Goal: Task Accomplishment & Management: Use online tool/utility

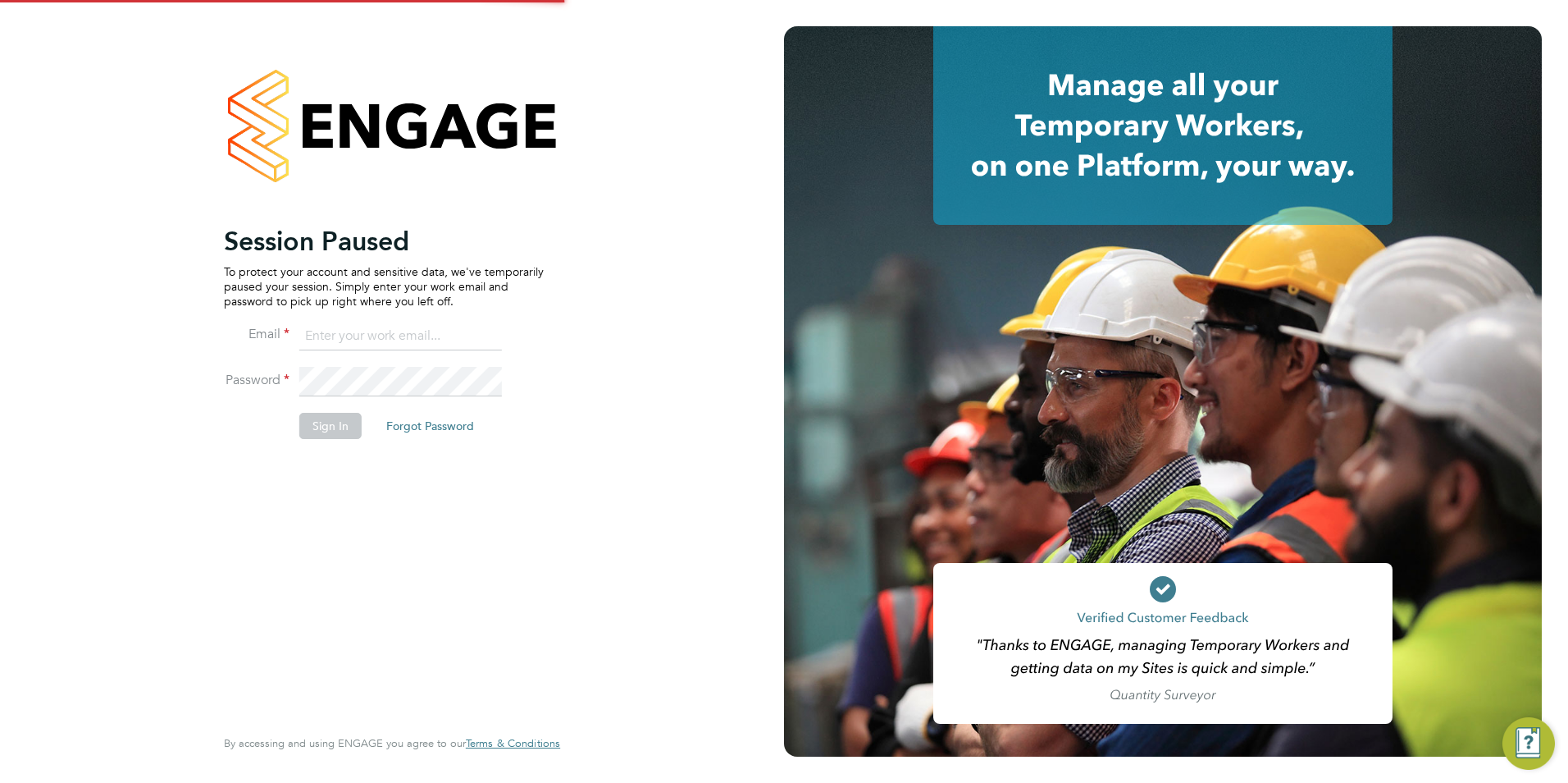
type input "george@mmpconsultancy.co.uk"
click at [333, 429] on button "Sign In" at bounding box center [330, 425] width 63 height 26
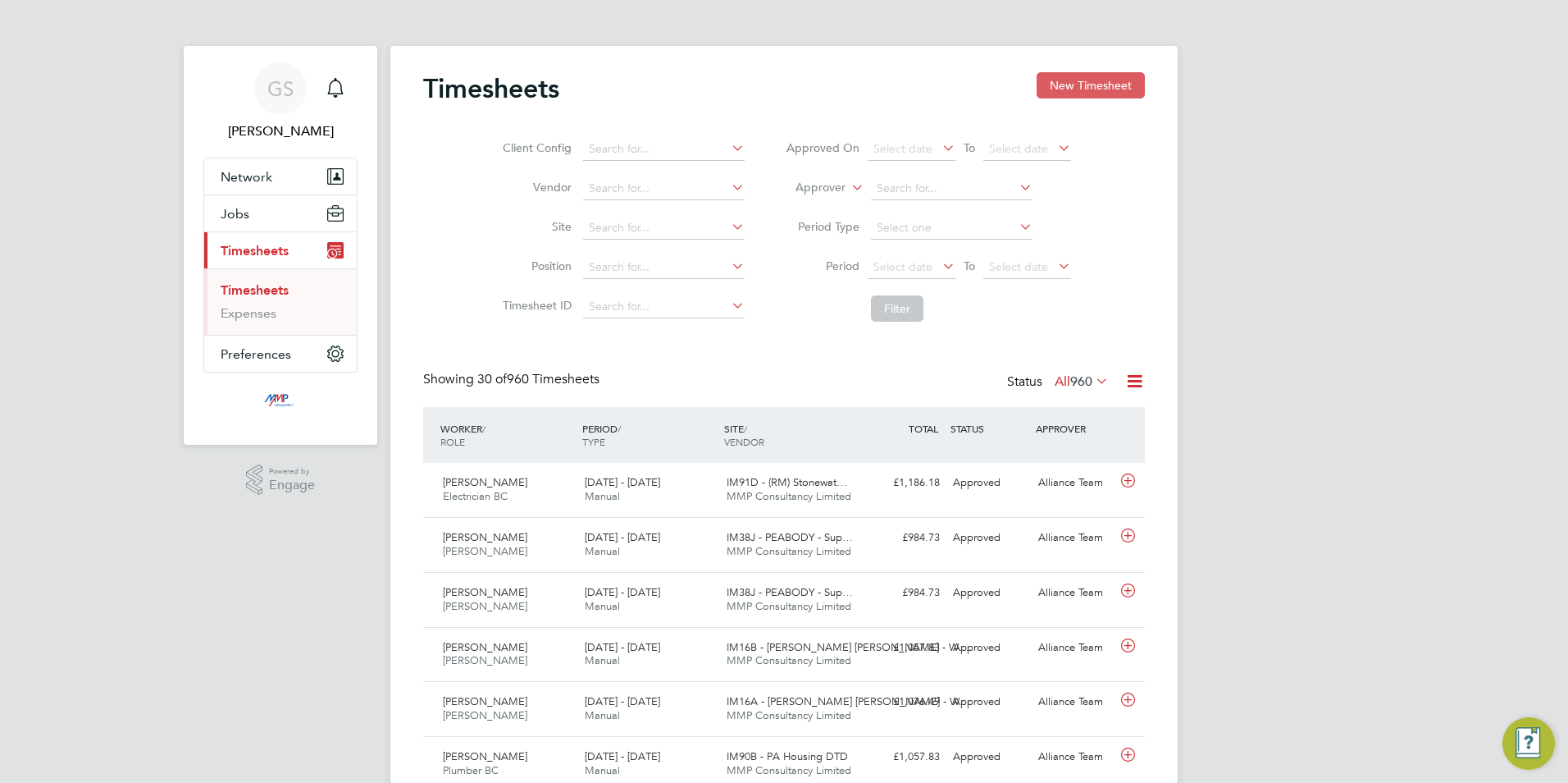
click at [1051, 86] on button "New Timesheet" at bounding box center [1090, 85] width 108 height 26
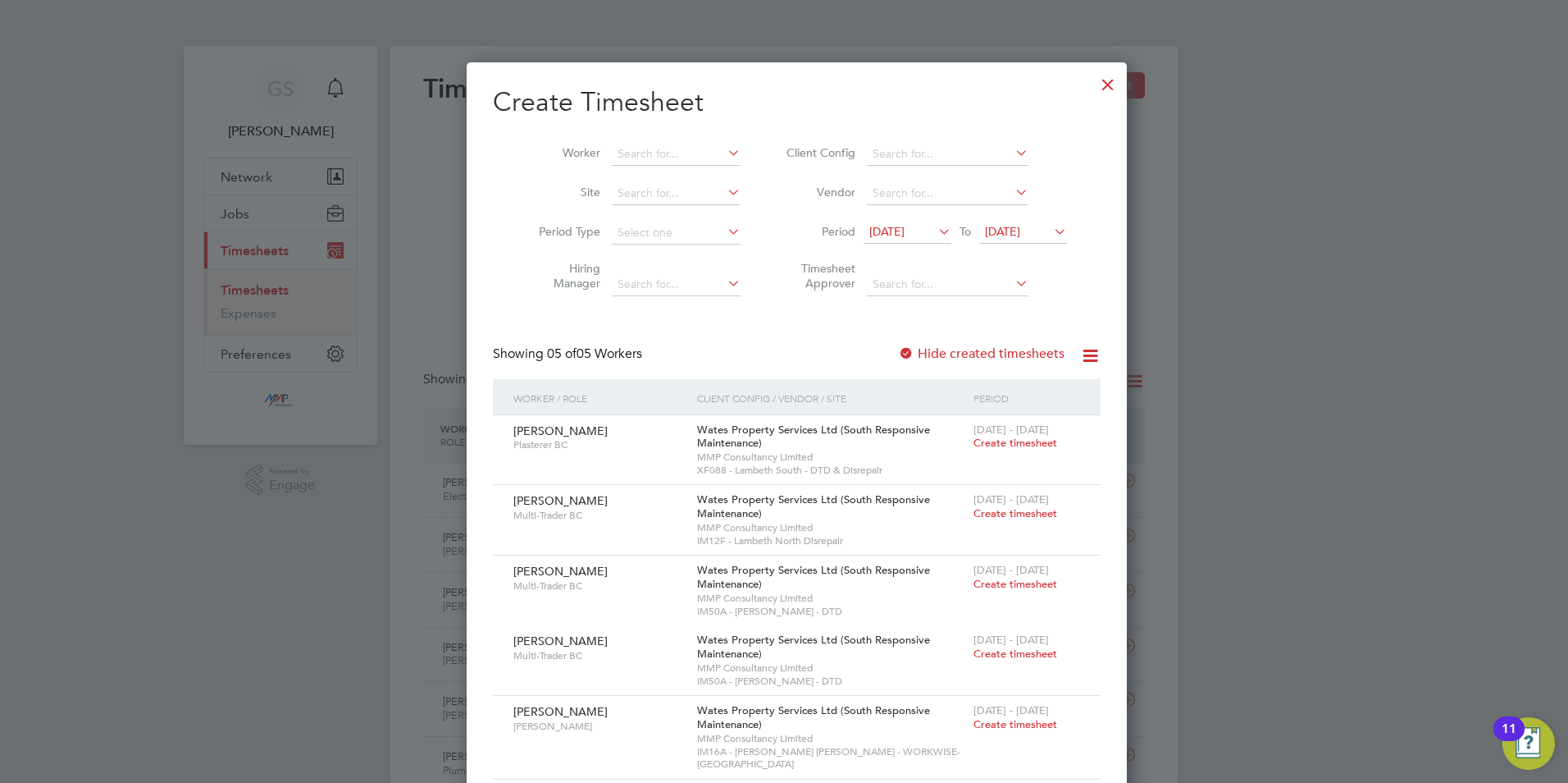
click at [1093, 77] on div at bounding box center [1108, 80] width 29 height 29
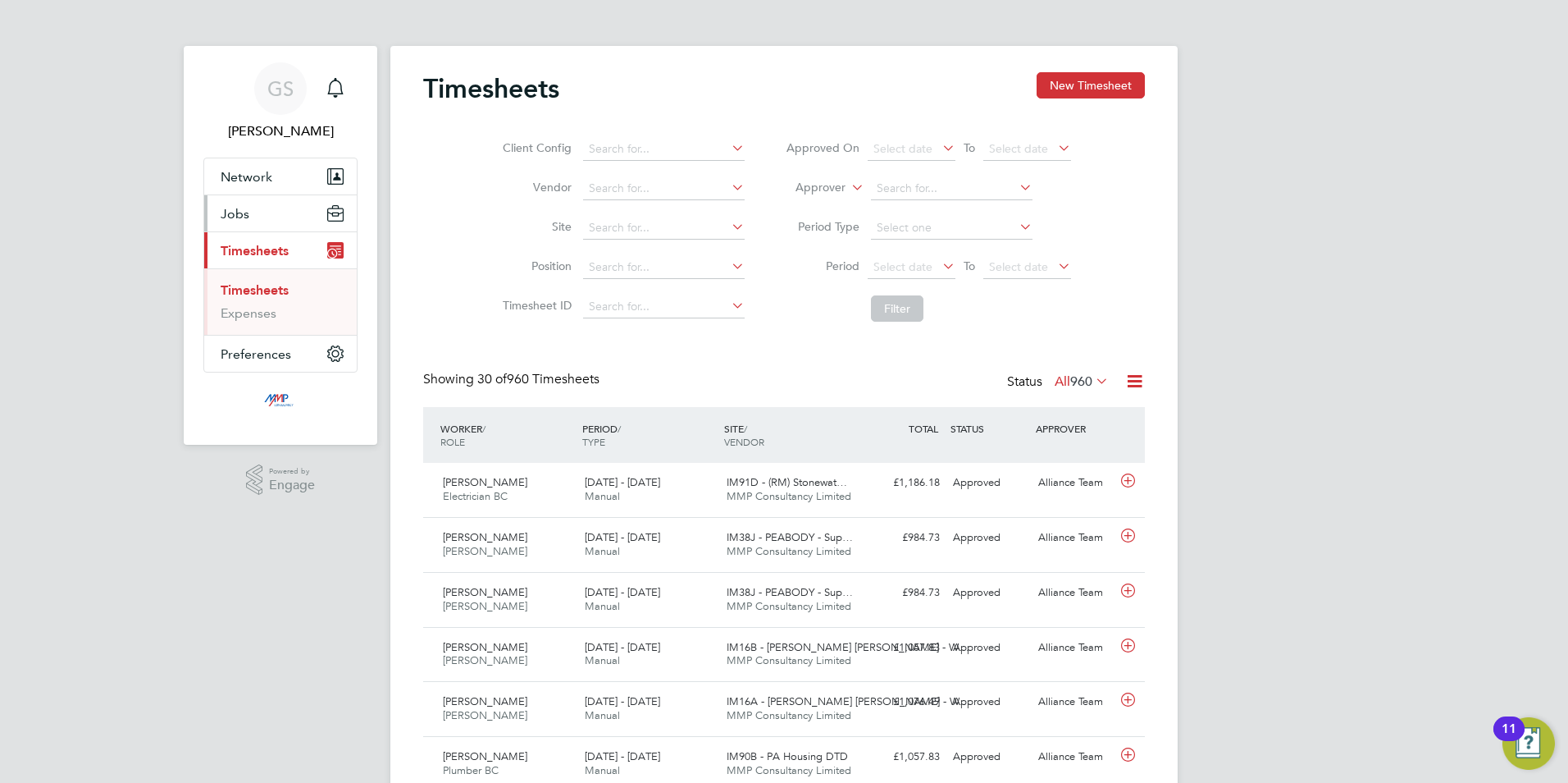
click at [264, 216] on button "Jobs" at bounding box center [280, 213] width 152 height 36
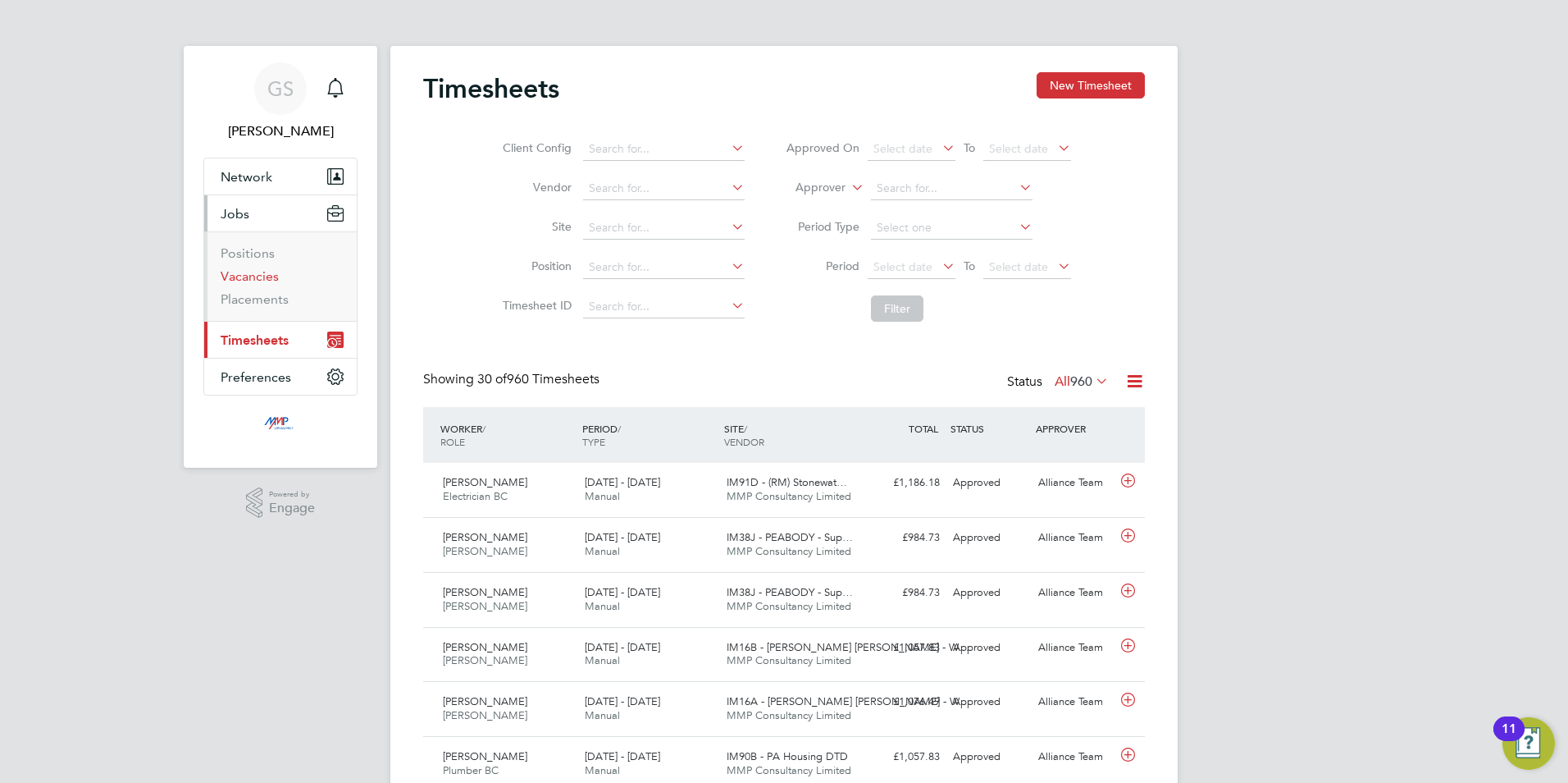
click at [257, 279] on link "Vacancies" at bounding box center [250, 277] width 59 height 16
